Goal: Task Accomplishment & Management: Complete application form

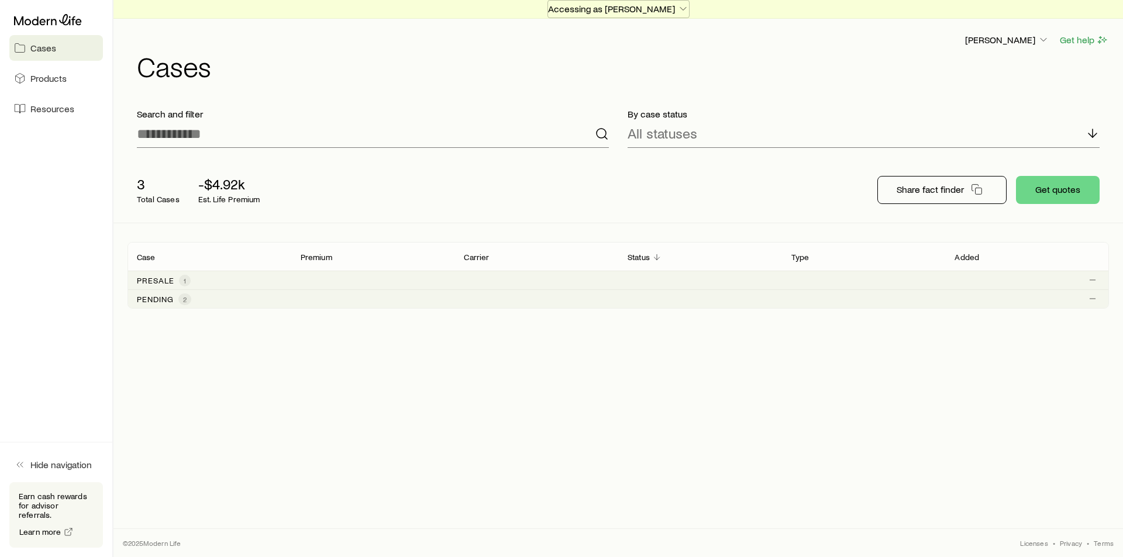
click at [689, 9] on icon "button" at bounding box center [683, 9] width 12 height 12
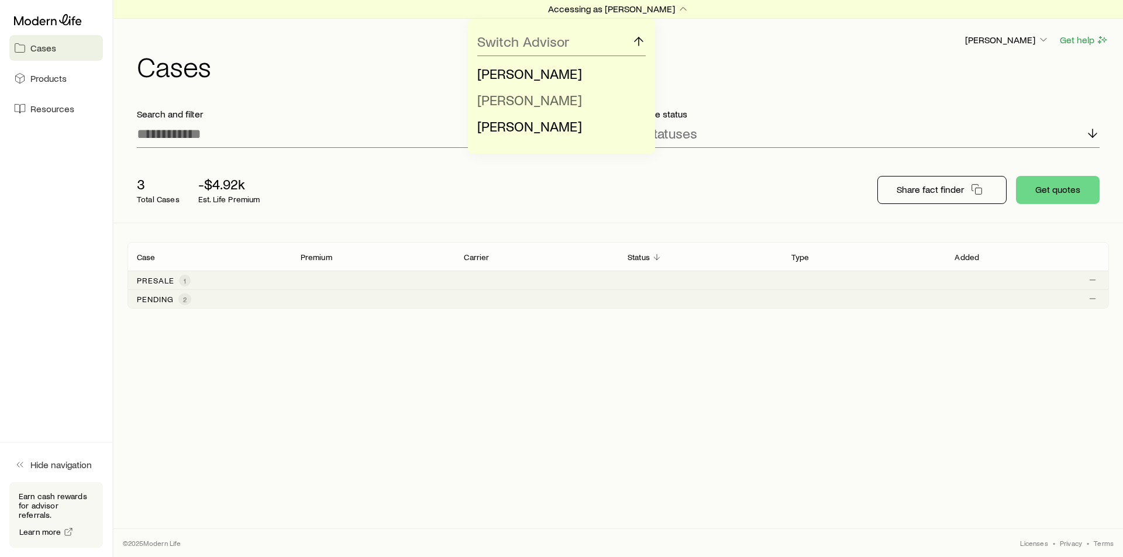
click at [513, 101] on span "[PERSON_NAME]" at bounding box center [529, 99] width 105 height 17
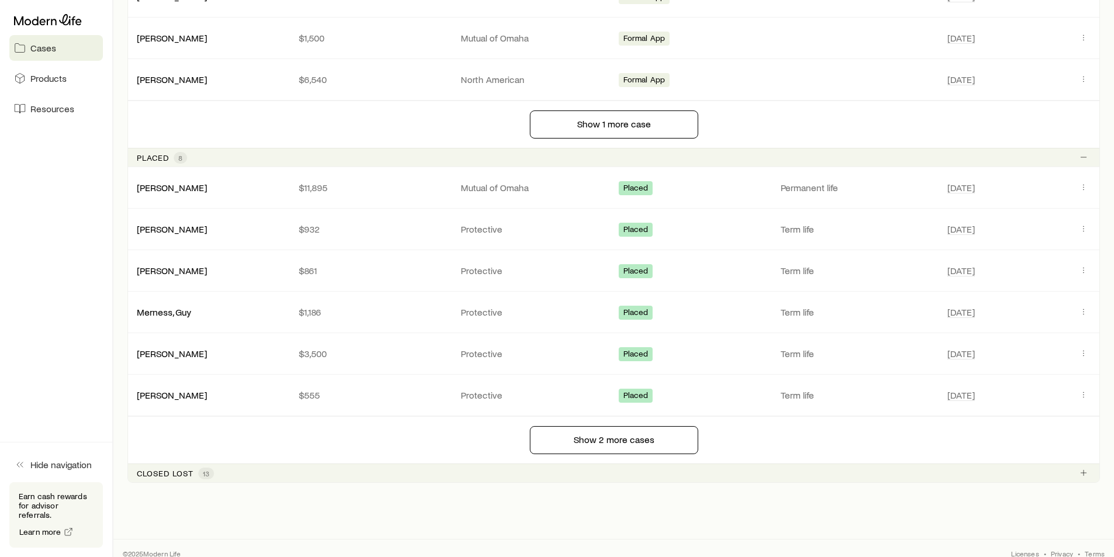
scroll to position [848, 0]
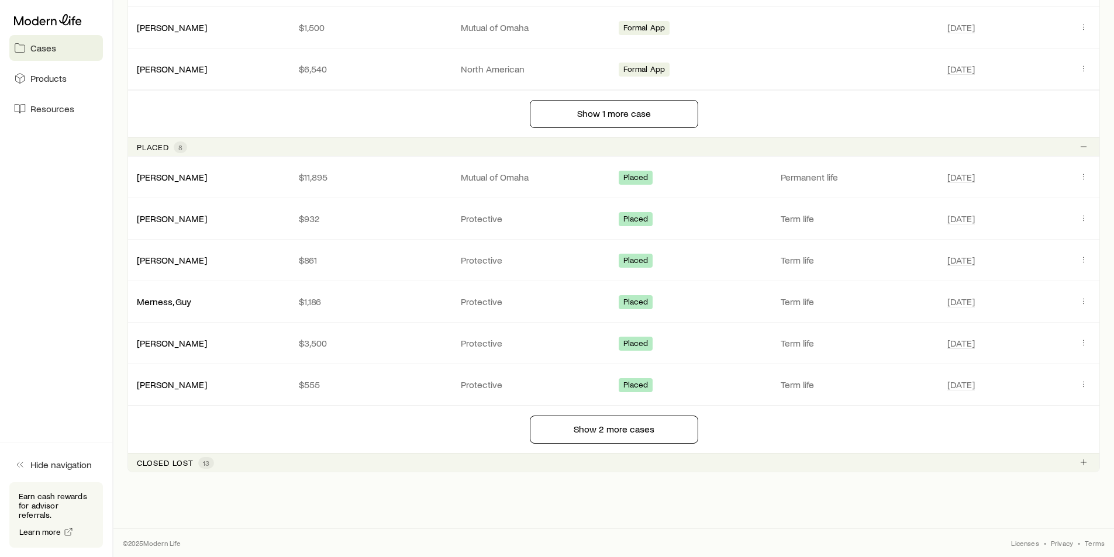
click at [164, 461] on p "Closed lost" at bounding box center [165, 462] width 57 height 9
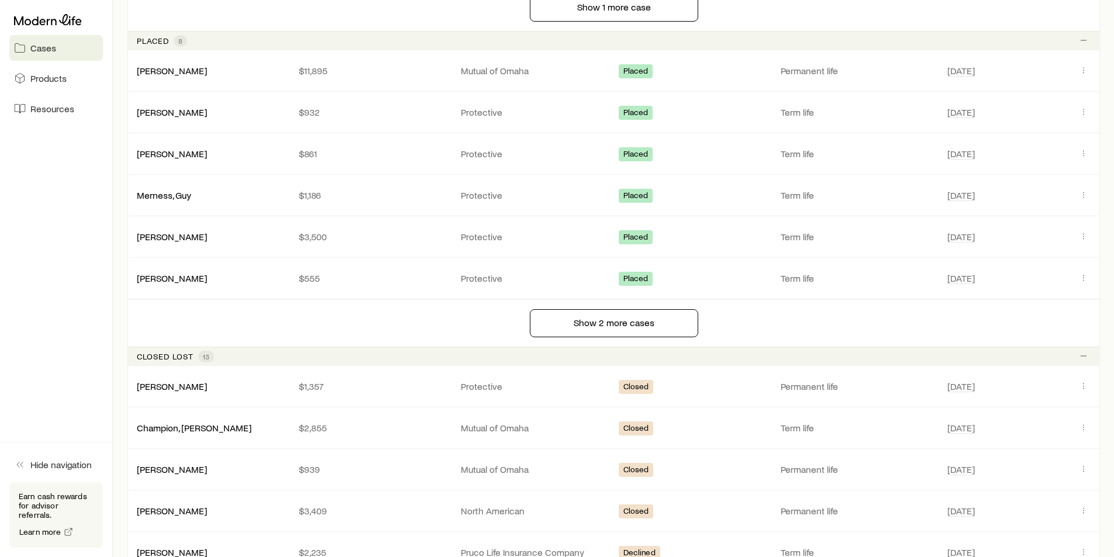
scroll to position [1199, 0]
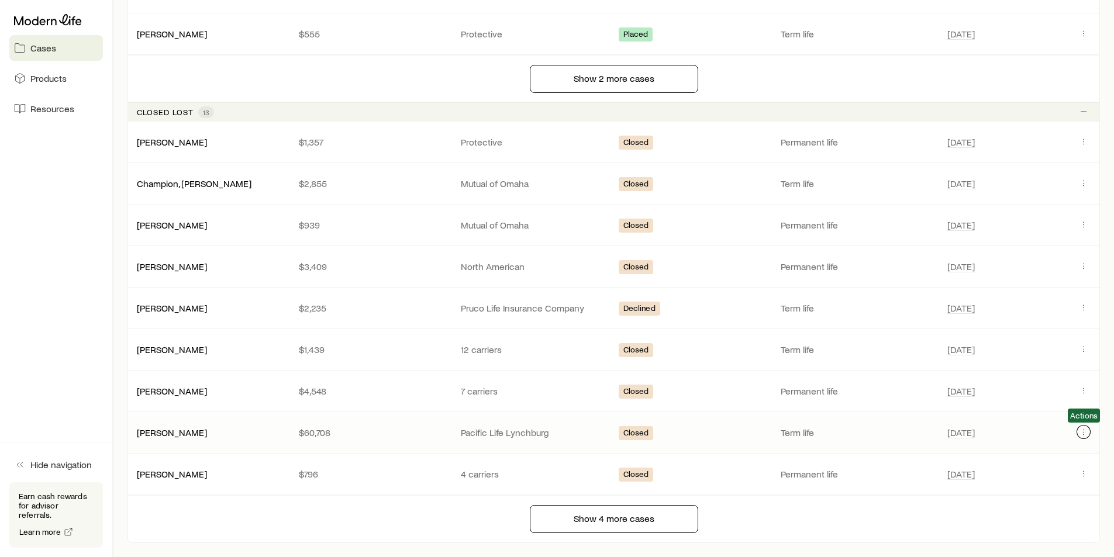
click at [1081, 432] on icon "Client cases" at bounding box center [1083, 431] width 9 height 9
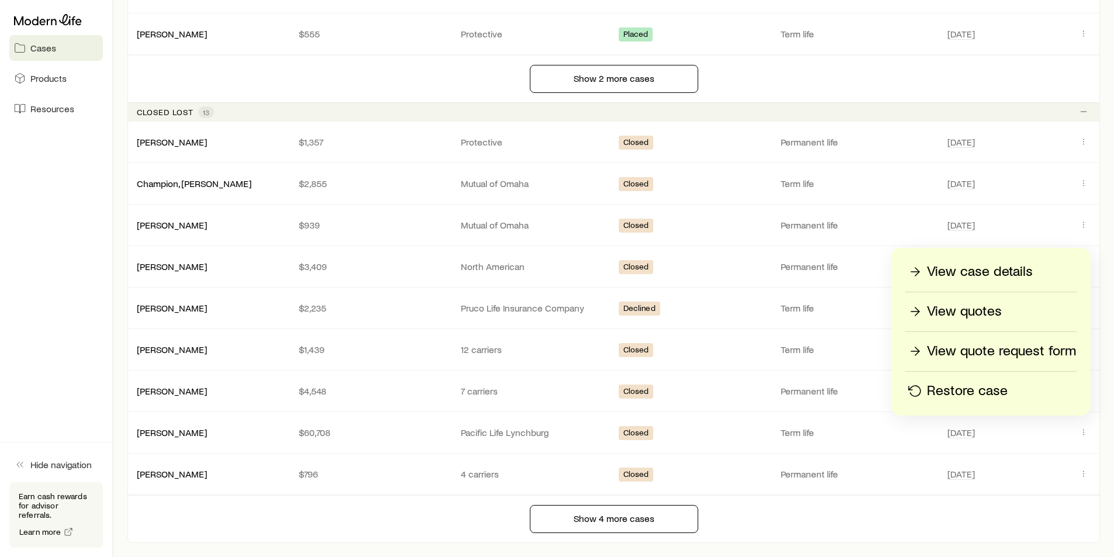
click at [975, 312] on p "View quotes" at bounding box center [964, 311] width 75 height 19
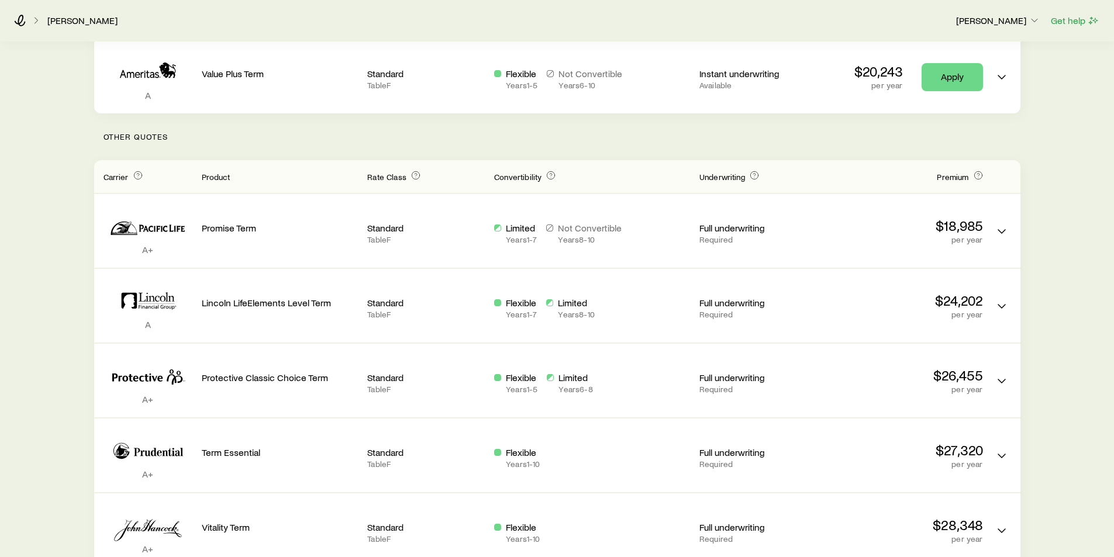
scroll to position [234, 0]
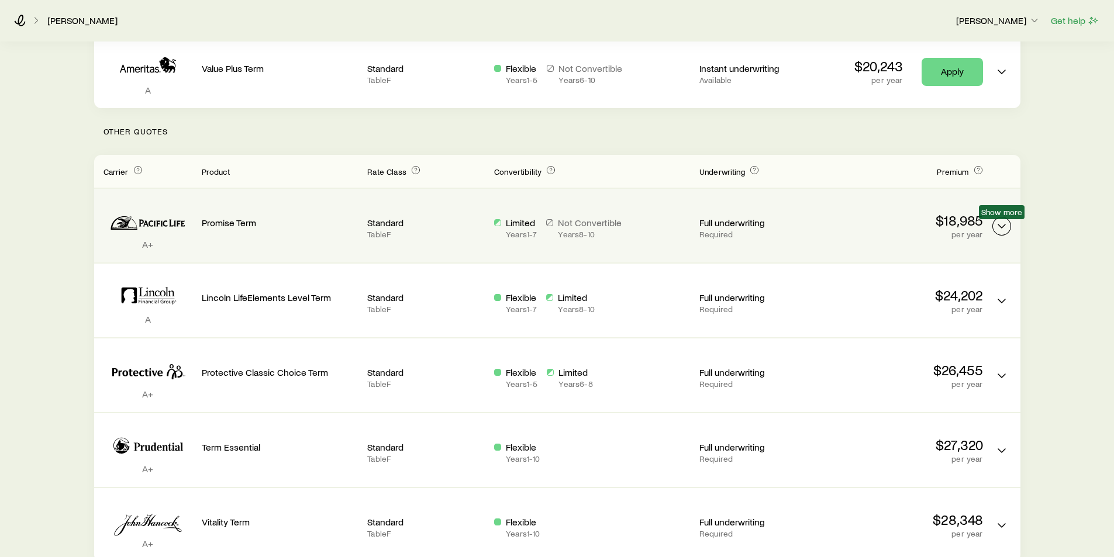
click at [1001, 226] on icon "Term quotes" at bounding box center [1002, 226] width 14 height 14
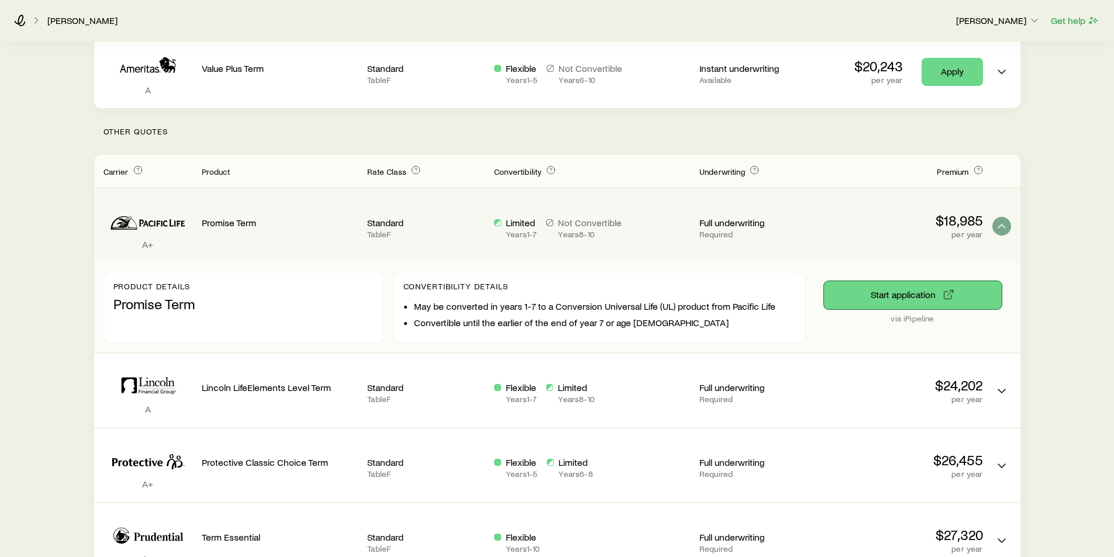
click at [881, 297] on button "Start application" at bounding box center [913, 295] width 178 height 28
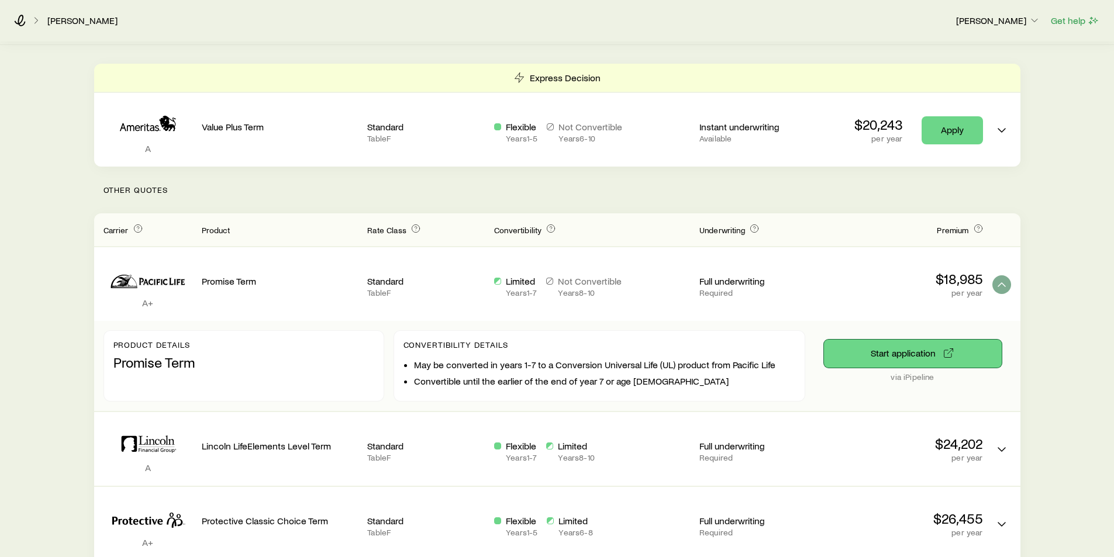
scroll to position [117, 0]
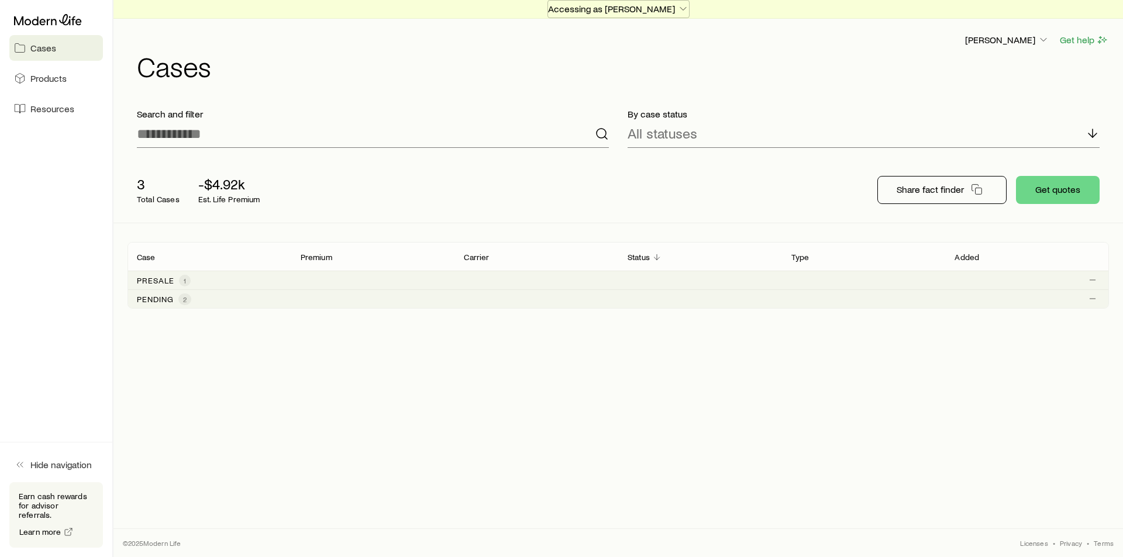
click at [689, 5] on icon "button" at bounding box center [683, 9] width 12 height 12
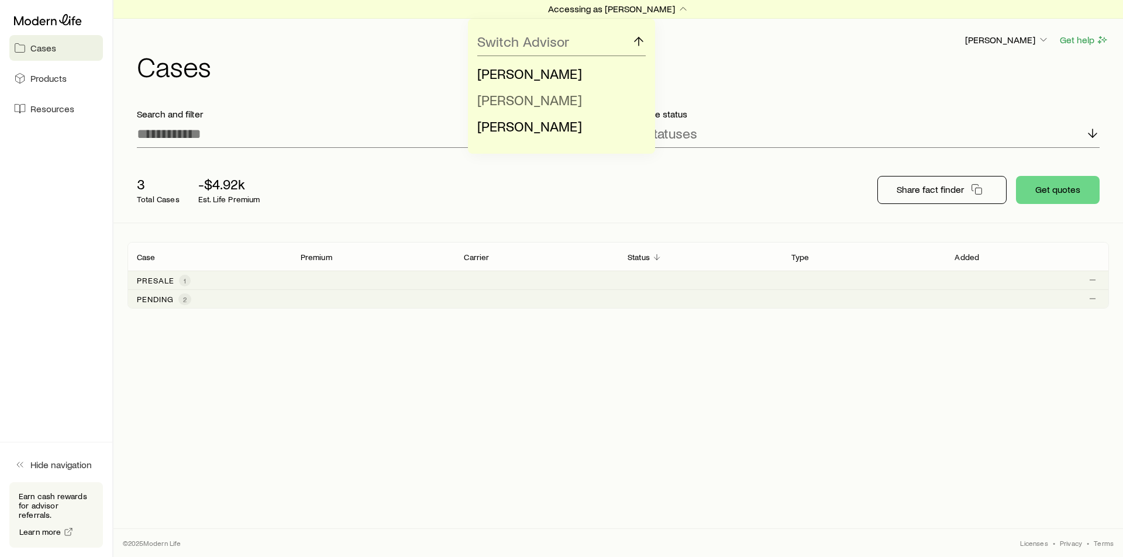
click at [512, 100] on span "[PERSON_NAME]" at bounding box center [529, 99] width 105 height 17
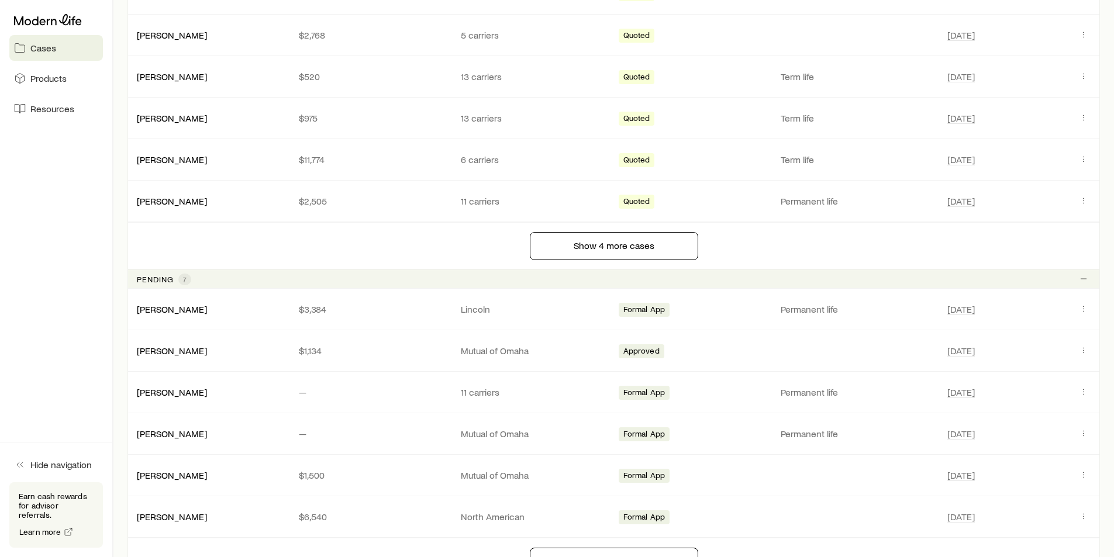
scroll to position [468, 0]
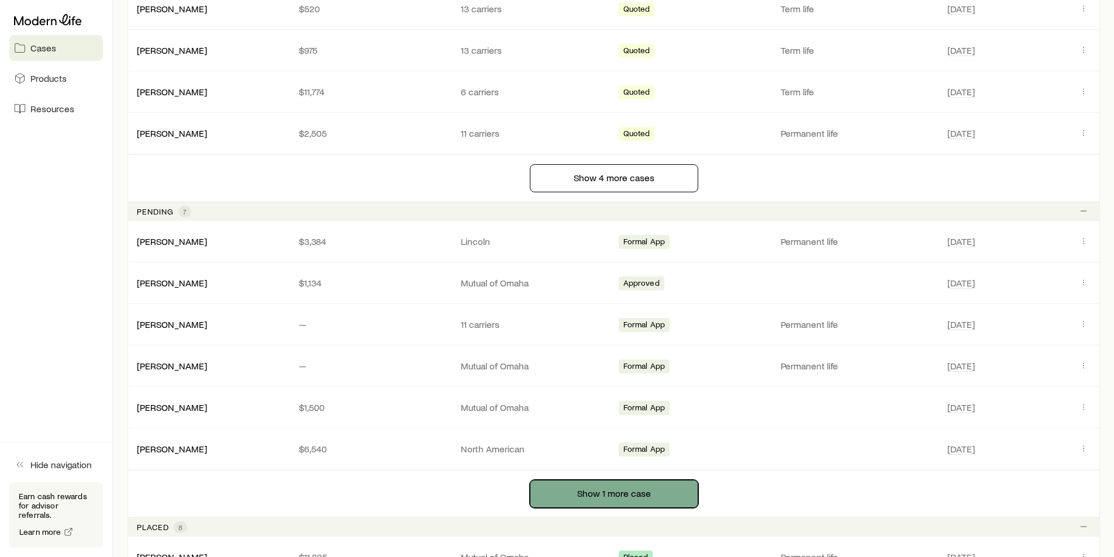
click at [597, 500] on button "Show 1 more case" at bounding box center [614, 494] width 168 height 28
click at [602, 492] on button "Show 1 more case" at bounding box center [614, 494] width 168 height 28
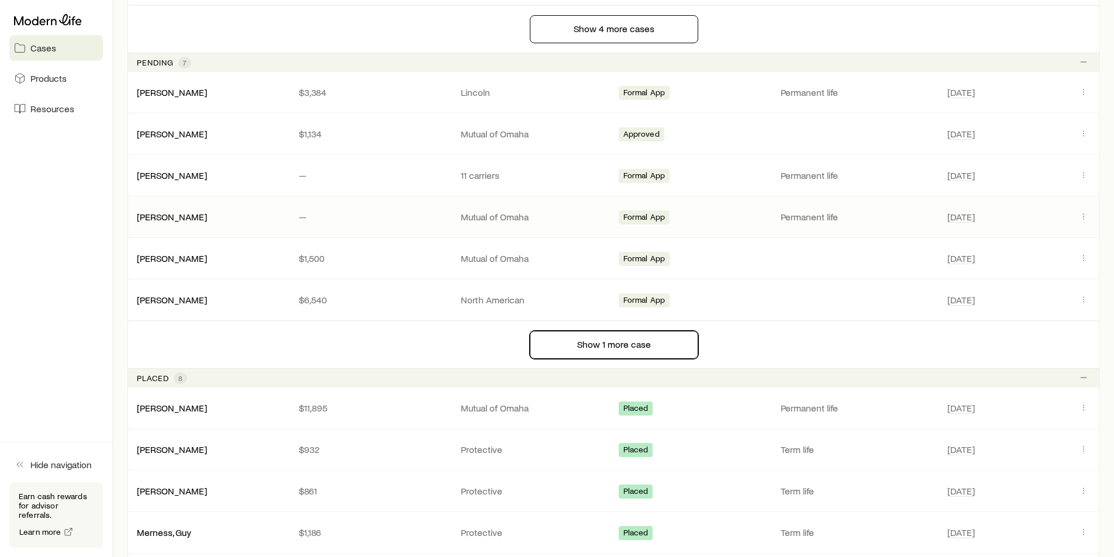
scroll to position [585, 0]
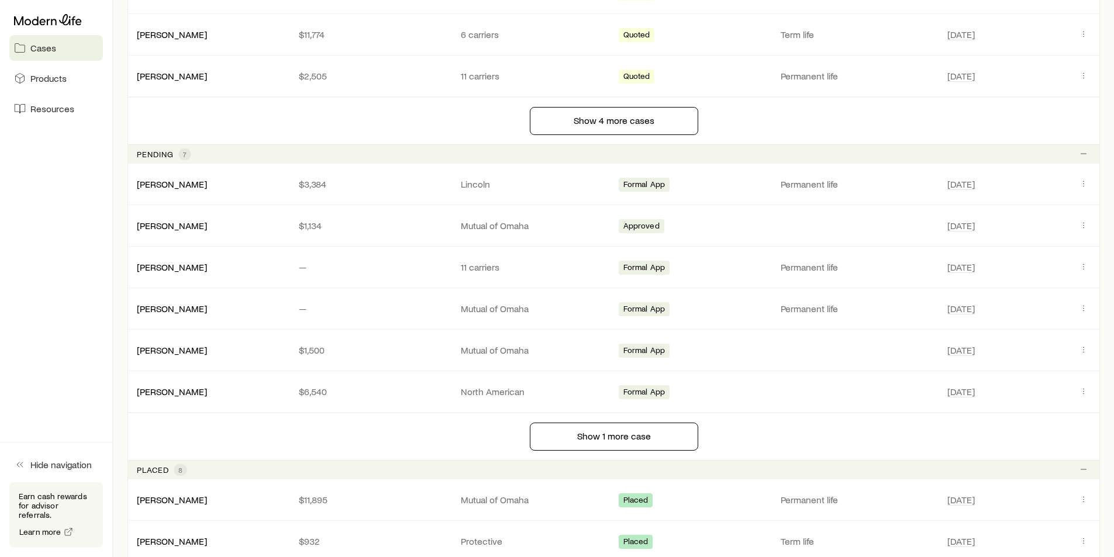
scroll to position [526, 0]
click at [595, 437] on button "Show 1 more case" at bounding box center [614, 436] width 168 height 28
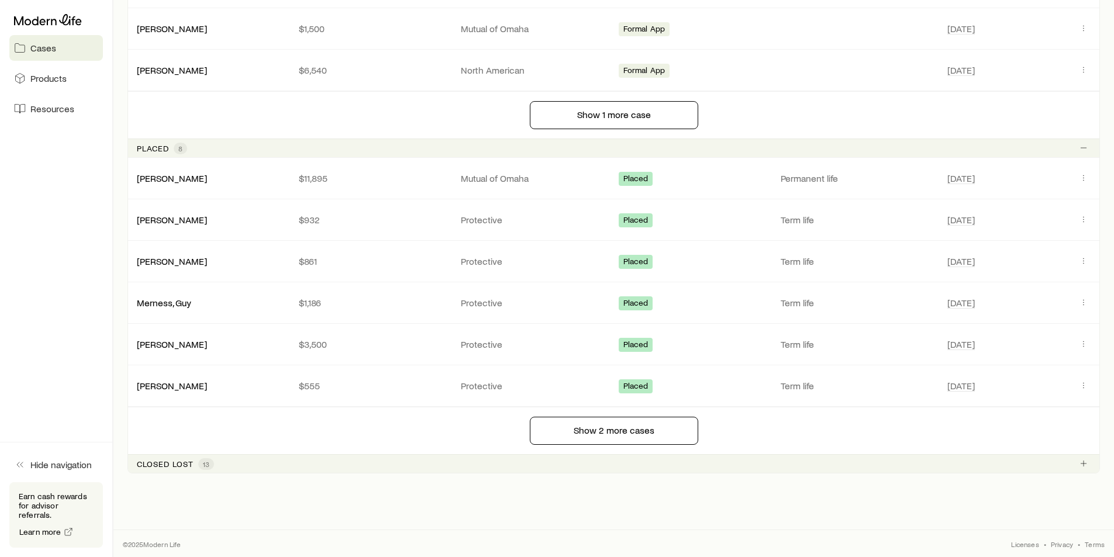
scroll to position [848, 0]
click at [189, 464] on p "Closed lost" at bounding box center [165, 462] width 57 height 9
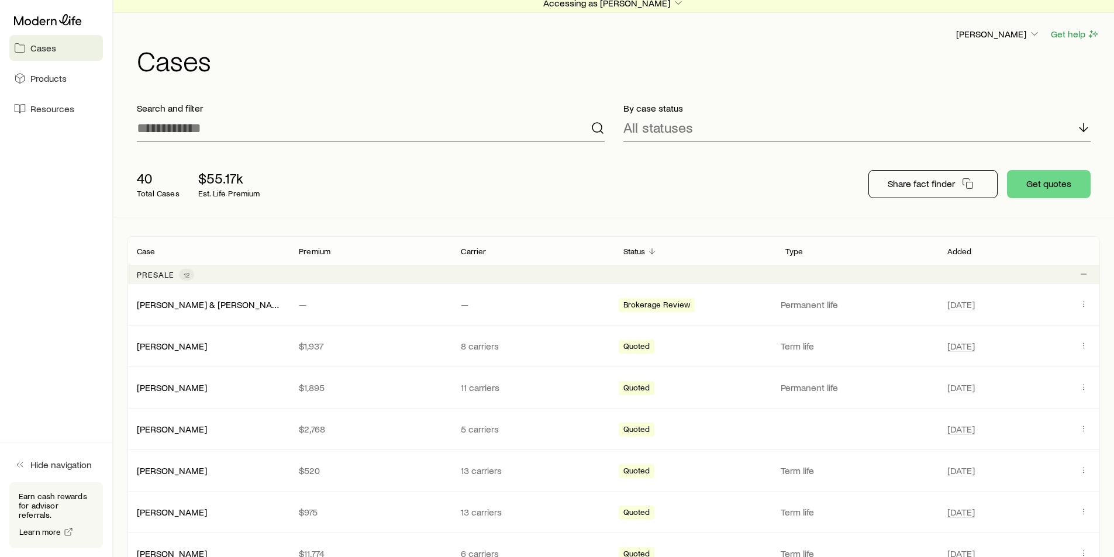
scroll to position [0, 0]
